Goal: Information Seeking & Learning: Understand process/instructions

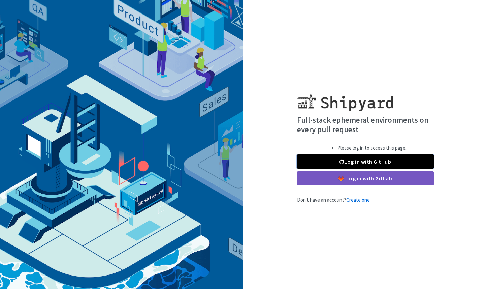
click at [345, 161] on link "Log in with GitHub" at bounding box center [365, 161] width 137 height 14
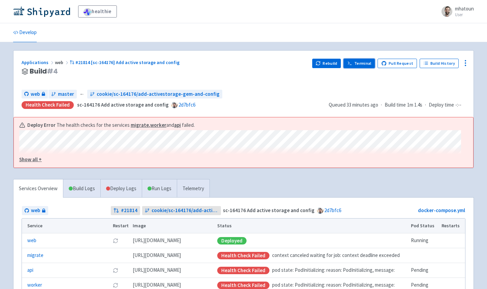
click at [366, 66] on link "Terminal" at bounding box center [358, 63] width 31 height 9
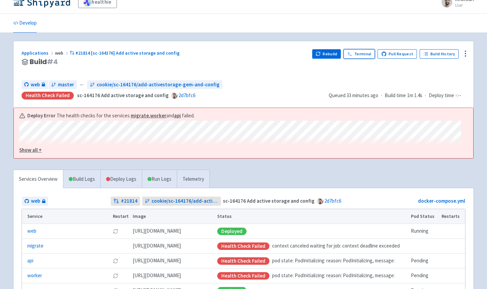
scroll to position [10, 0]
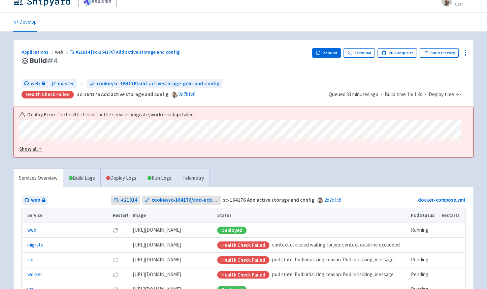
click at [38, 151] on u "Show all +" at bounding box center [30, 148] width 23 height 6
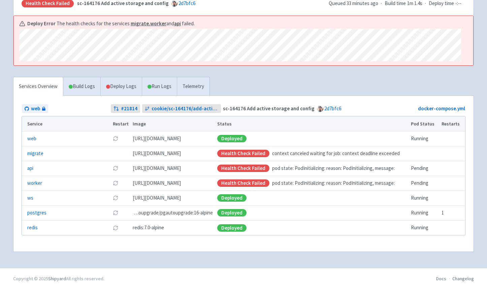
scroll to position [0, 0]
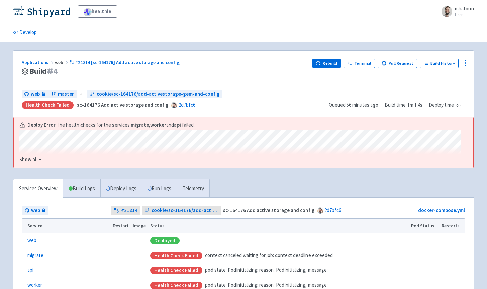
click at [31, 162] on u "Show all +" at bounding box center [30, 159] width 23 height 6
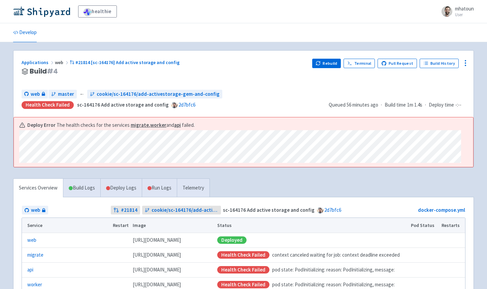
scroll to position [104, 0]
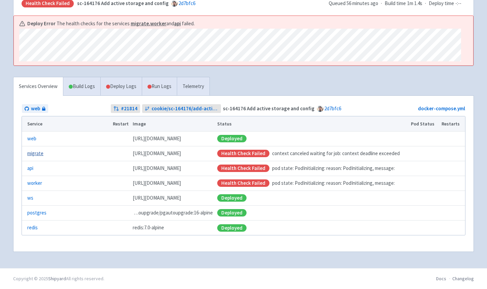
click at [36, 153] on link "migrate" at bounding box center [35, 154] width 16 height 8
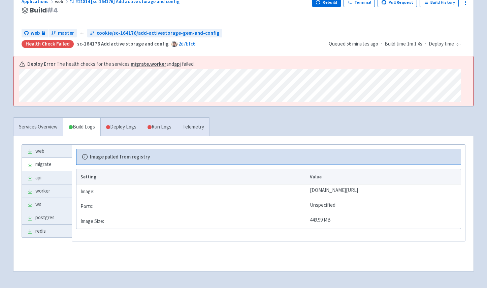
scroll to position [60, 0]
click at [122, 131] on link "Deploy Logs" at bounding box center [120, 127] width 41 height 19
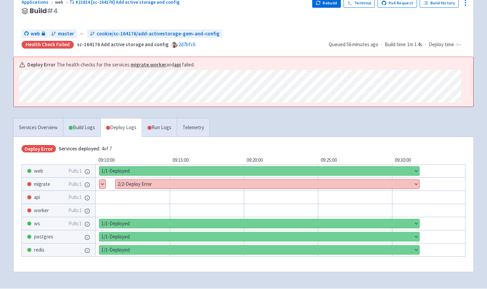
click at [148, 185] on button "Show details" at bounding box center [268, 183] width 304 height 9
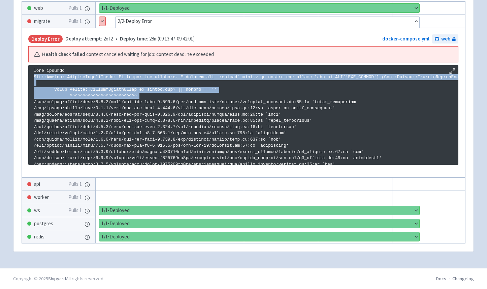
drag, startPoint x: 34, startPoint y: 75, endPoint x: 233, endPoint y: 91, distance: 199.6
copy p "Aws::Errors::MissingRegionError: No region was provided. Configure the `:region…"
